Goal: Information Seeking & Learning: Learn about a topic

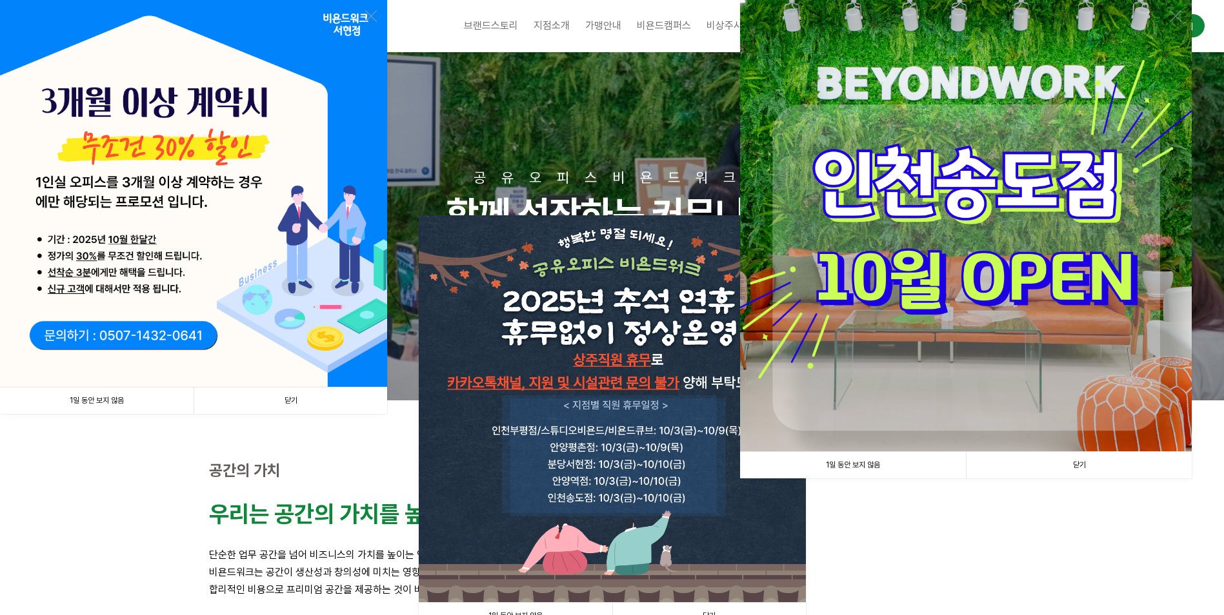
click at [116, 399] on link "1일 동안 보지 않음" at bounding box center [97, 401] width 194 height 26
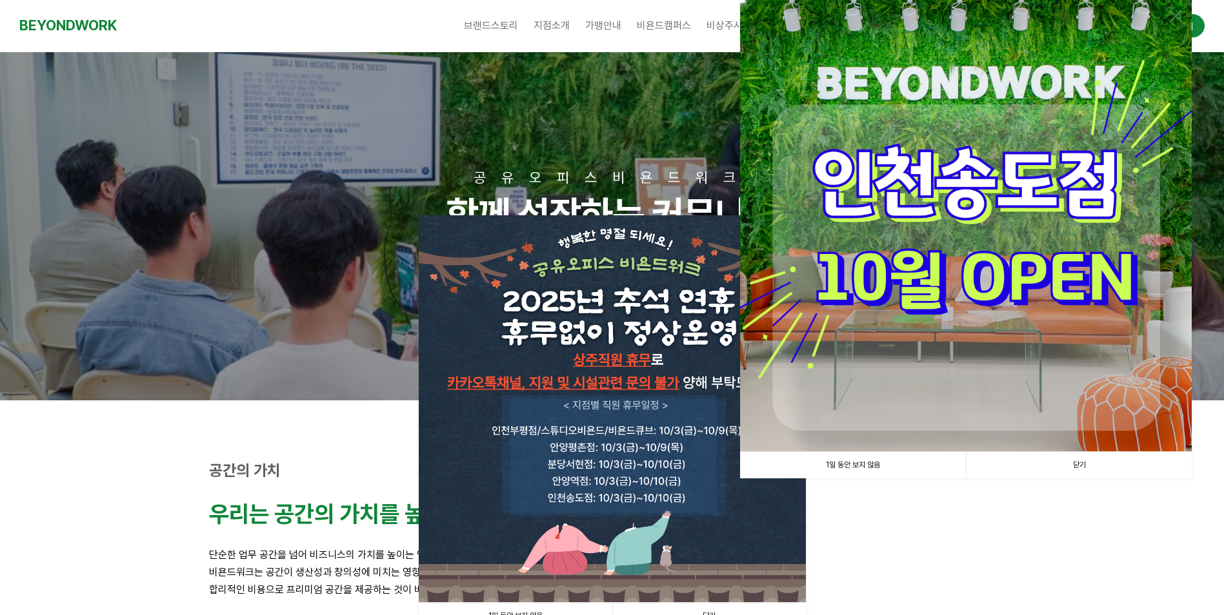
click at [855, 470] on link "1일 동안 보지 않음" at bounding box center [853, 465] width 226 height 26
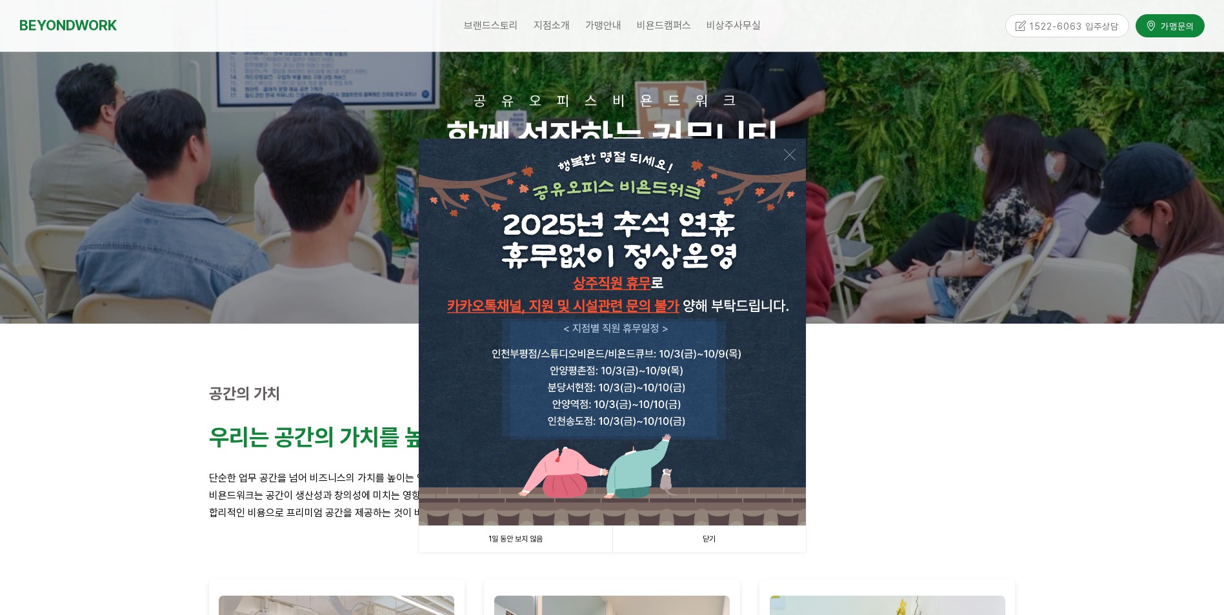
scroll to position [194, 0]
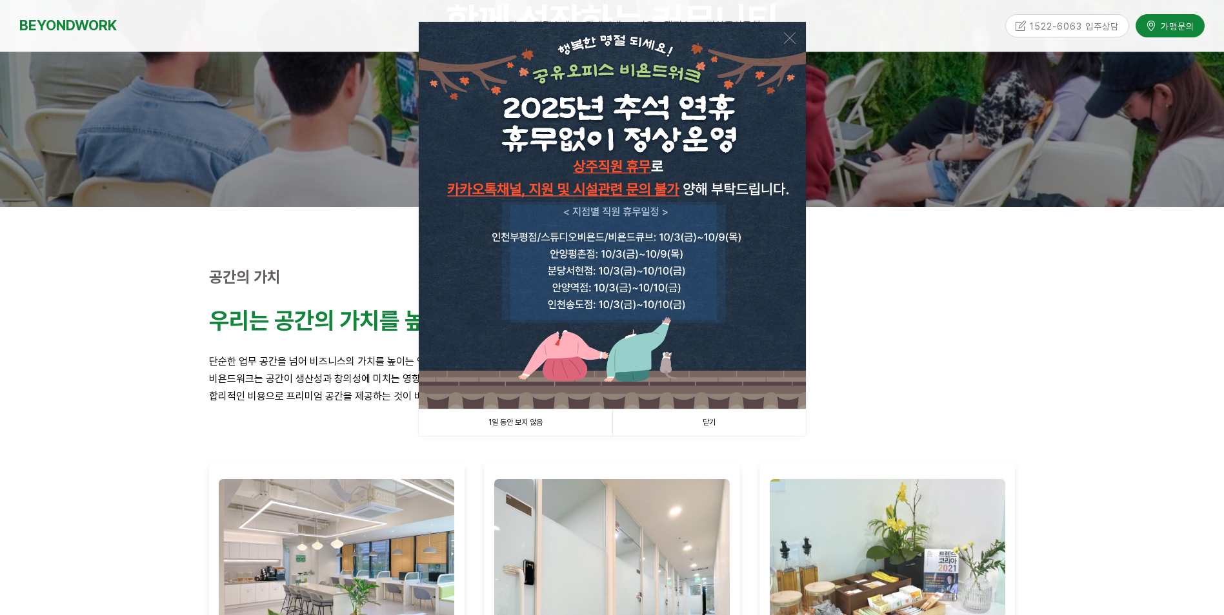
click at [563, 428] on link "1일 동안 보지 않음" at bounding box center [516, 423] width 194 height 26
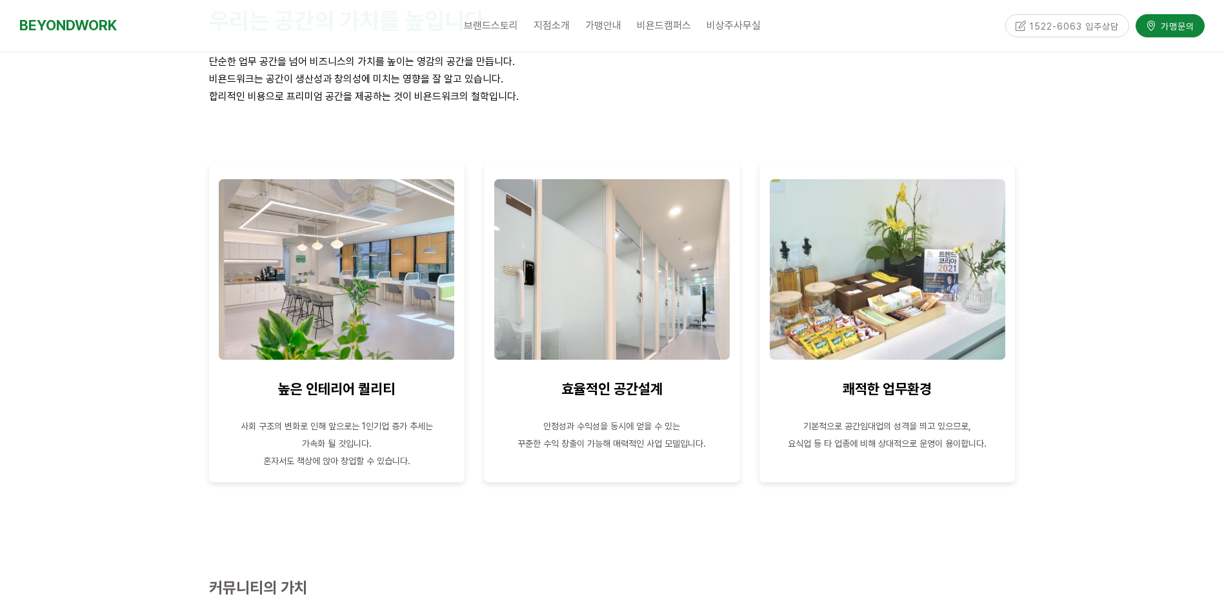
scroll to position [0, 0]
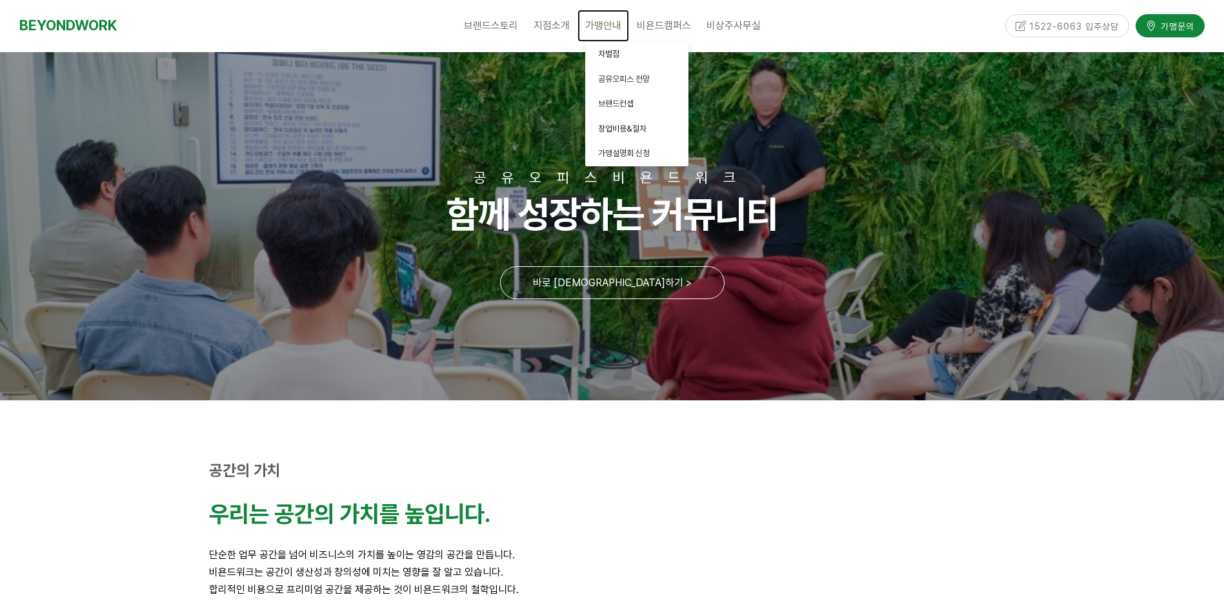
click at [608, 28] on span "가맹안내" at bounding box center [603, 25] width 36 height 12
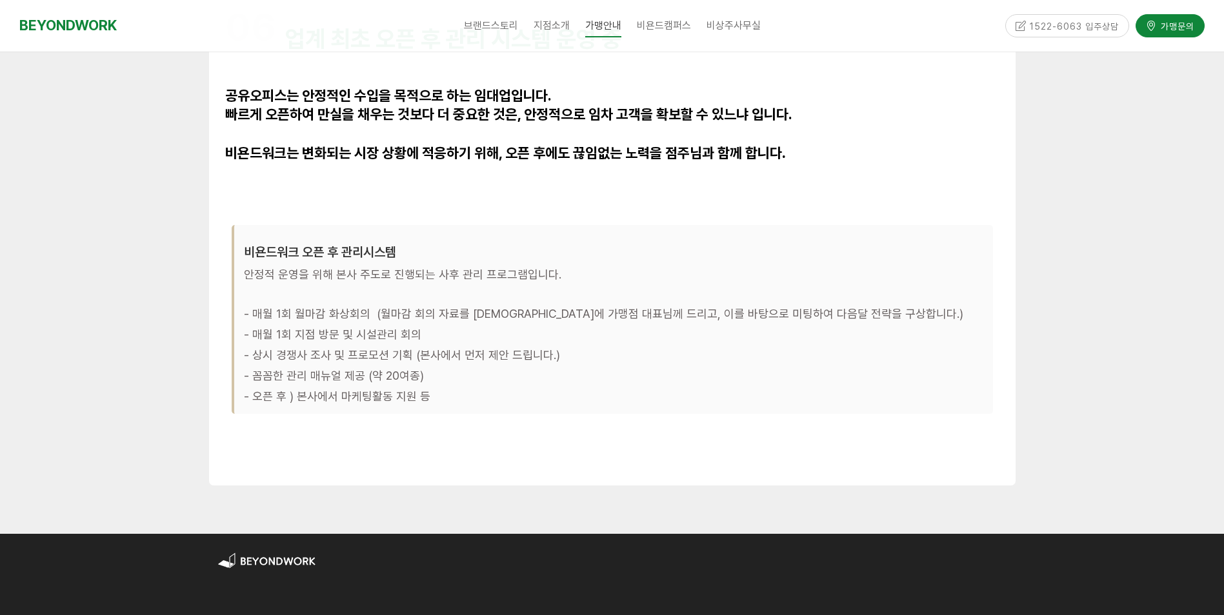
scroll to position [4113, 0]
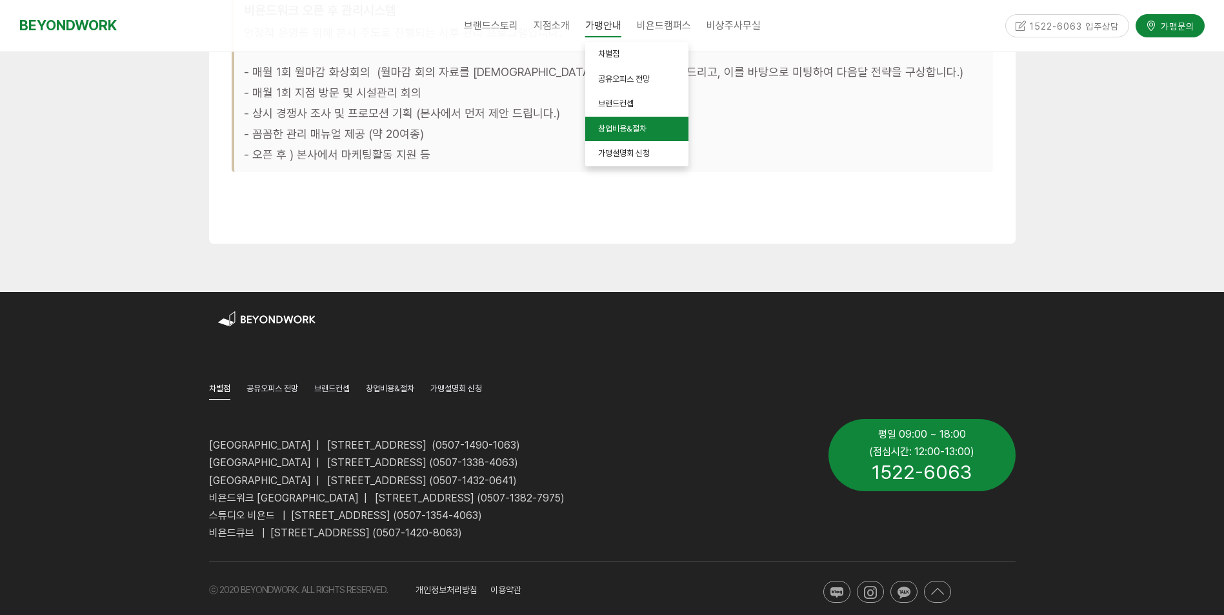
click at [614, 131] on span "창업비용&절차" at bounding box center [622, 129] width 48 height 10
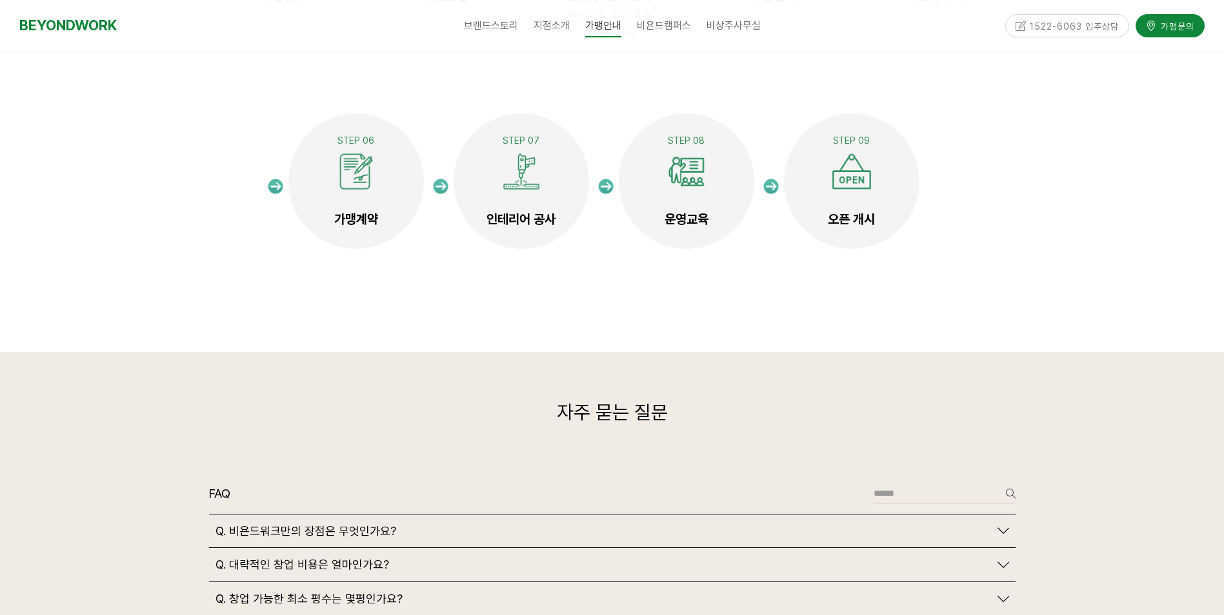
scroll to position [3032, 0]
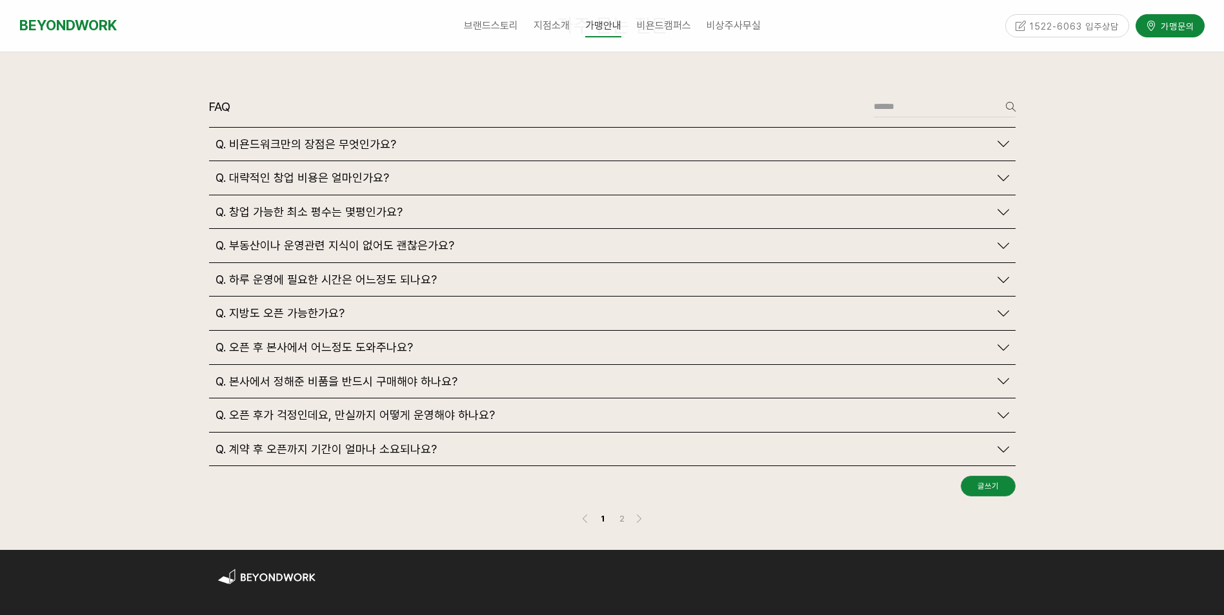
click at [1006, 172] on icon at bounding box center [1003, 178] width 12 height 12
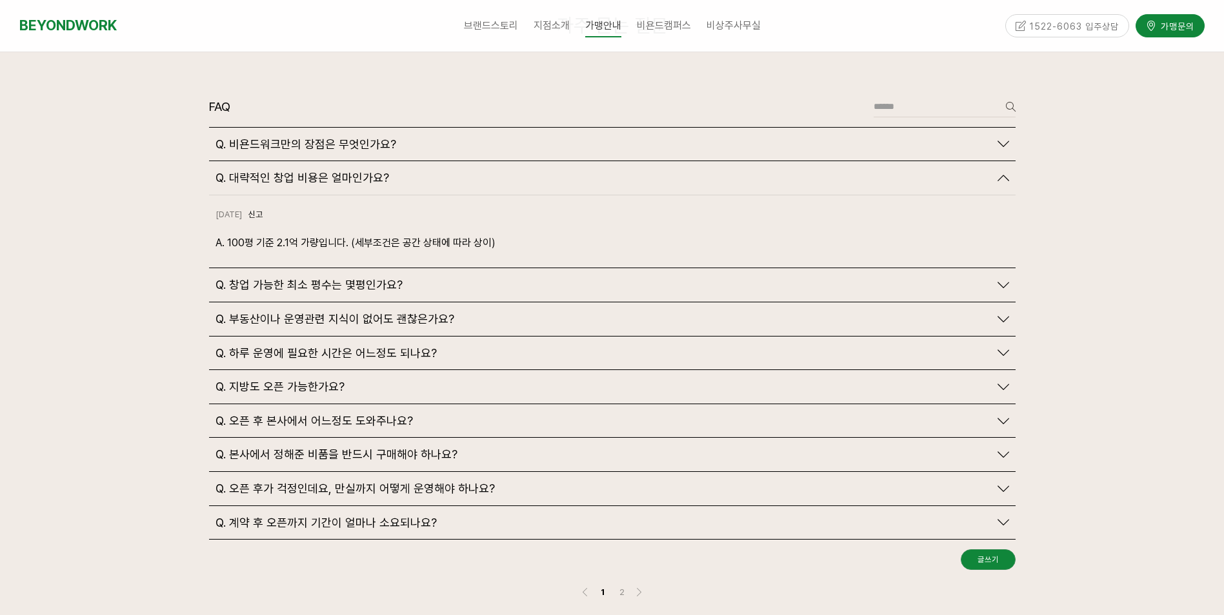
click at [1001, 279] on icon at bounding box center [1003, 285] width 12 height 12
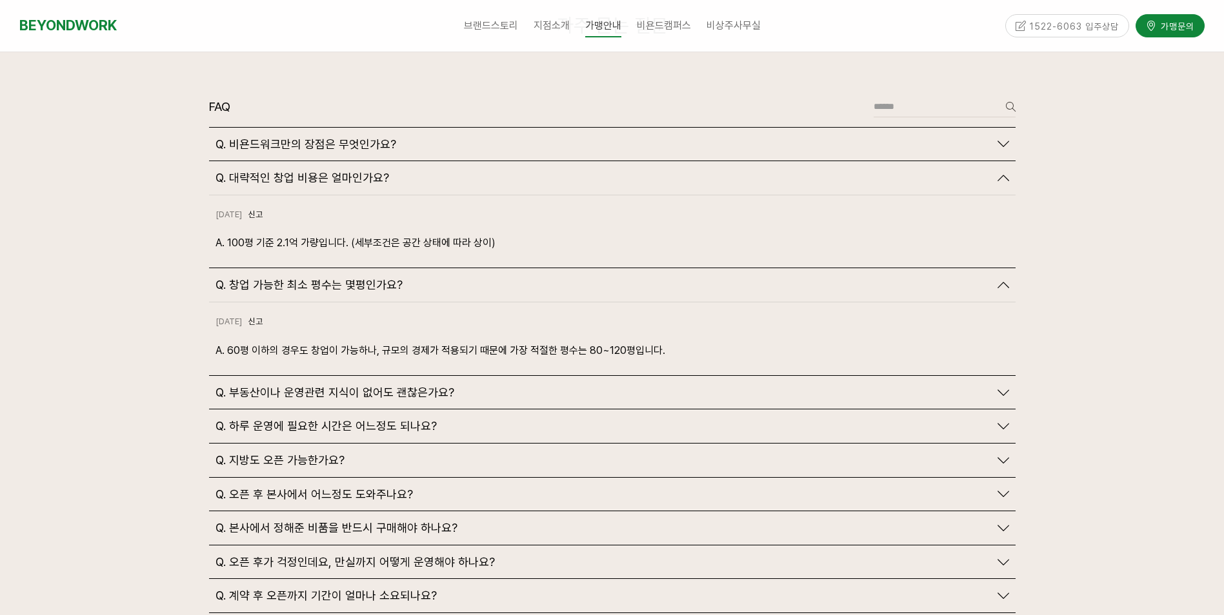
click at [997, 523] on icon at bounding box center [1003, 529] width 12 height 12
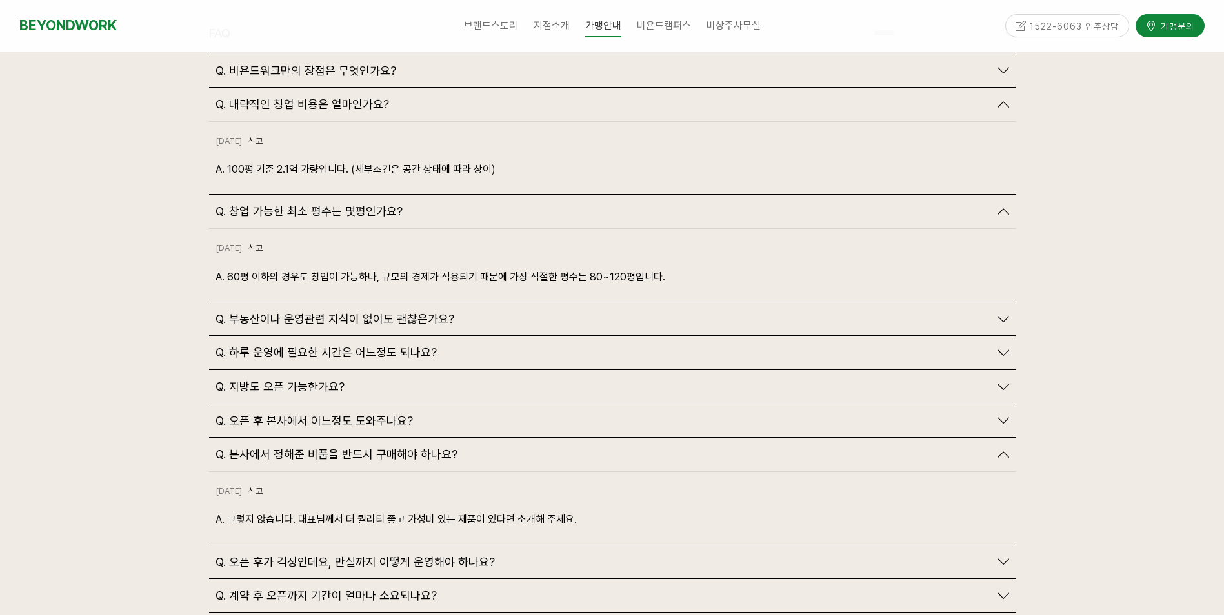
scroll to position [3226, 0]
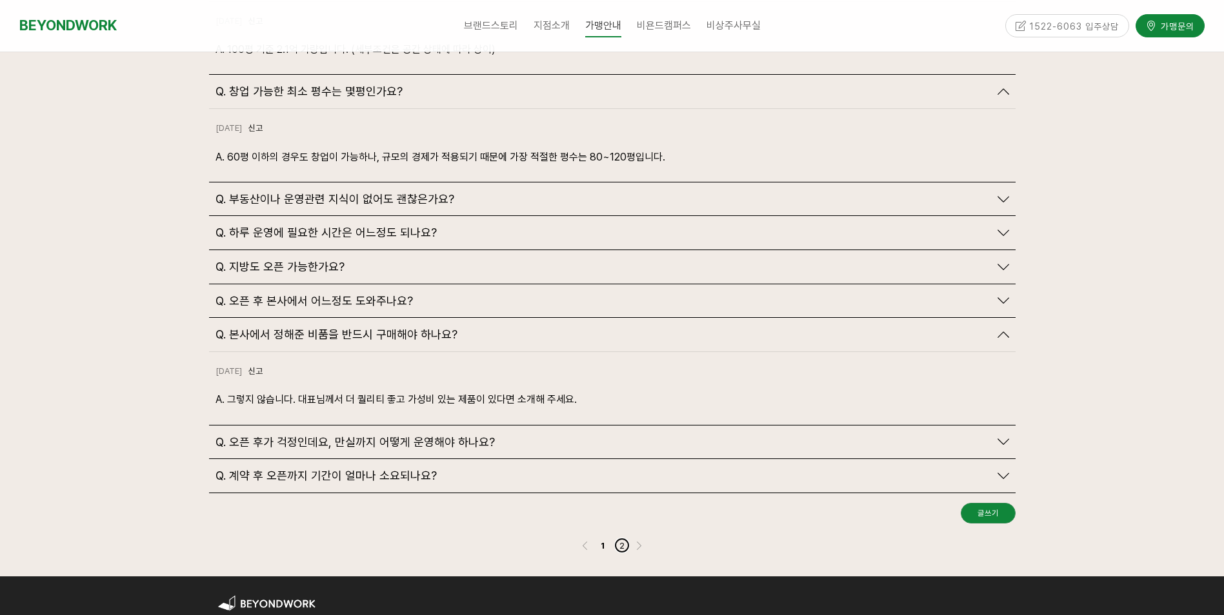
click at [622, 538] on link "2" at bounding box center [621, 545] width 15 height 15
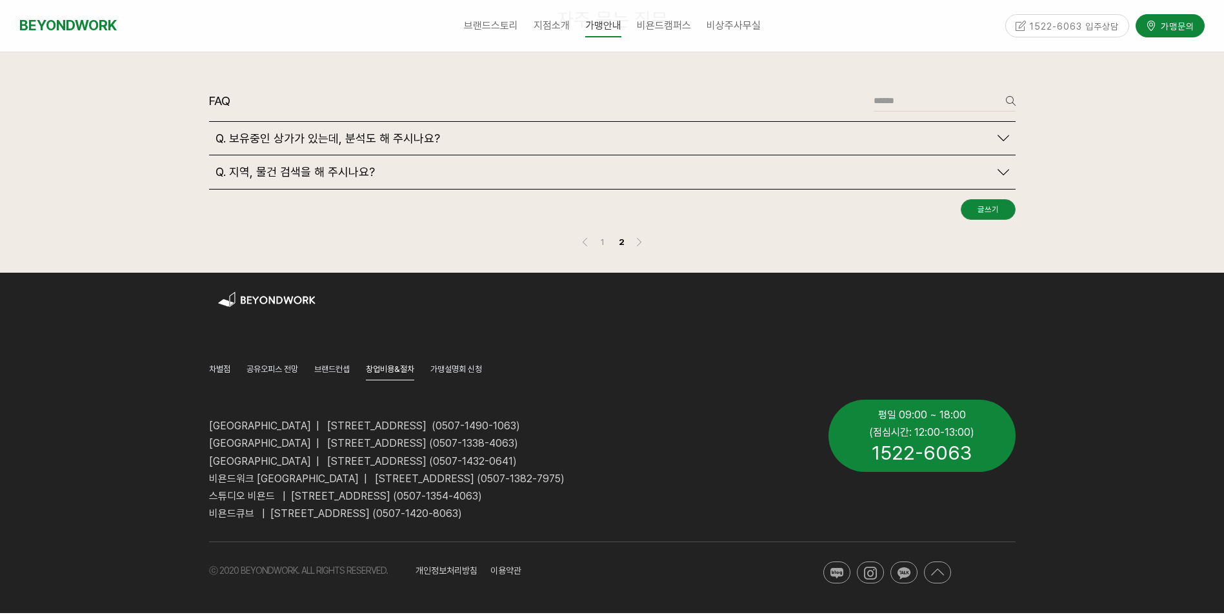
scroll to position [2974, 0]
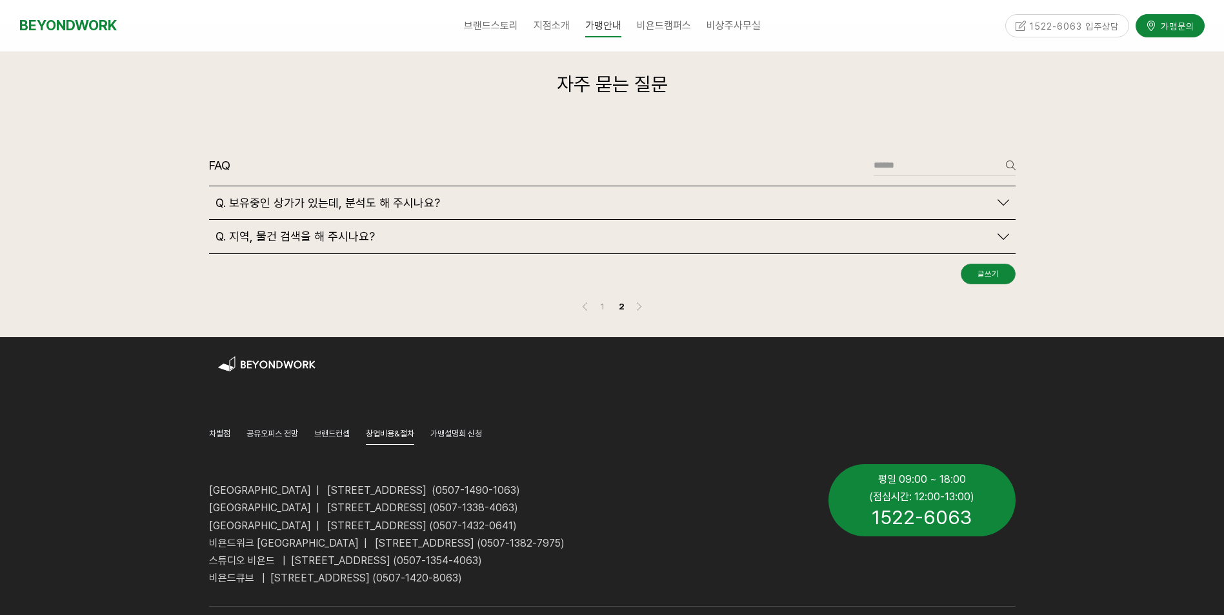
click at [1003, 197] on icon at bounding box center [1003, 203] width 12 height 12
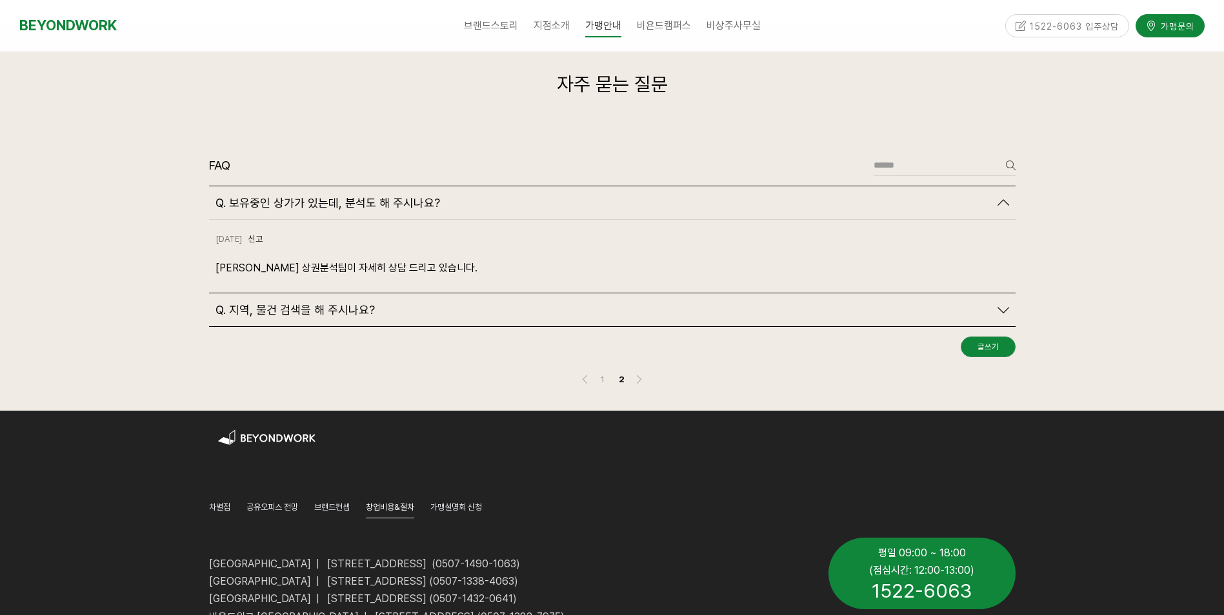
click at [1002, 305] on icon at bounding box center [1003, 311] width 12 height 12
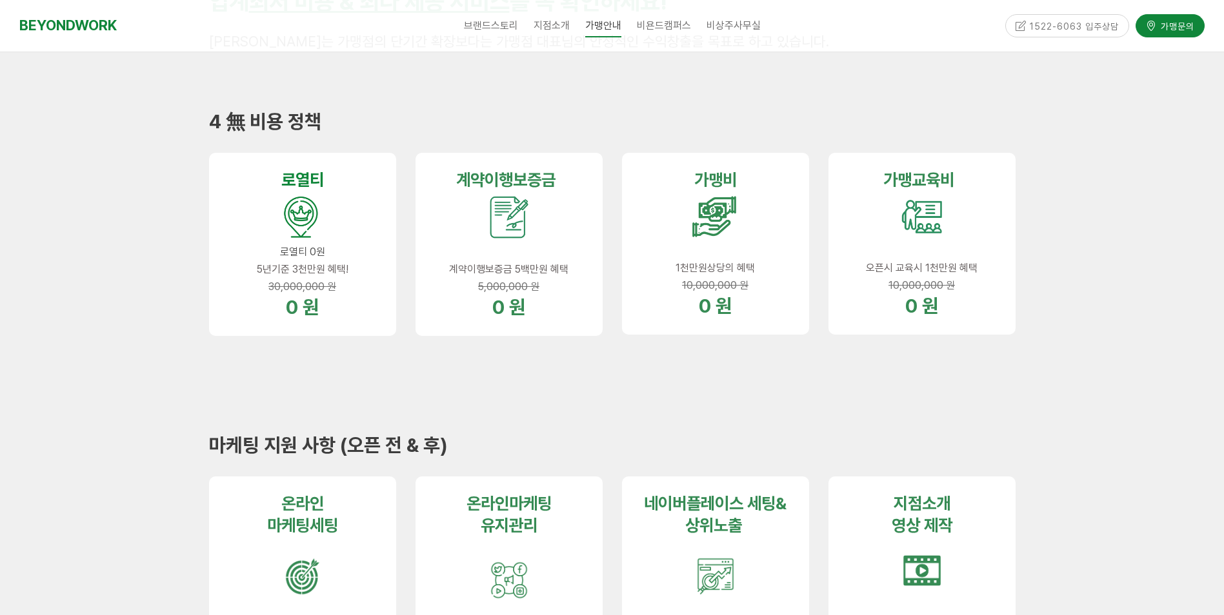
scroll to position [0, 0]
